Goal: Navigation & Orientation: Find specific page/section

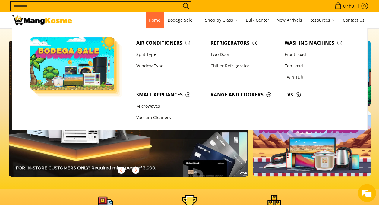
scroll to position [0, 239]
click at [148, 22] on span "Home" at bounding box center [154, 20] width 12 height 6
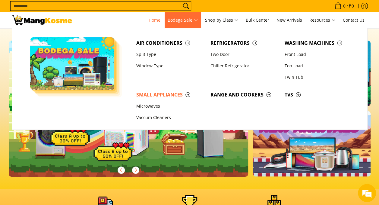
click at [163, 98] on span "Small Appliances" at bounding box center [170, 95] width 68 height 8
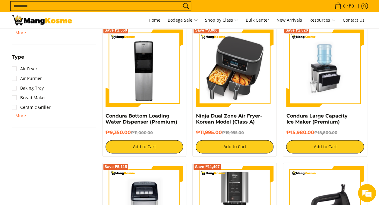
click at [251, 72] on img at bounding box center [234, 69] width 78 height 78
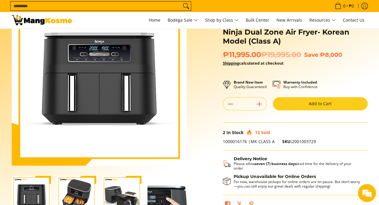
scroll to position [120, 0]
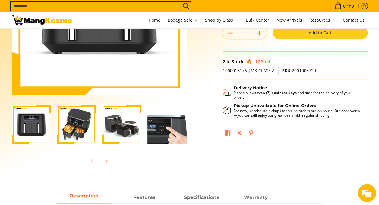
click at [83, 131] on img "ninja-dual-zone-air-fryer-with-sample-contents-full-view-mang-kosme" at bounding box center [76, 124] width 39 height 39
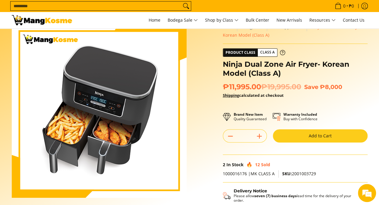
scroll to position [0, 0]
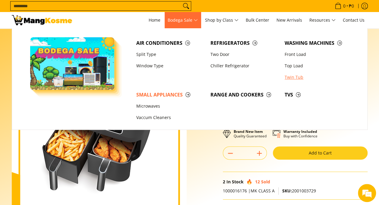
click at [286, 75] on link "Twin Tub" at bounding box center [318, 77] width 74 height 11
